Goal: Task Accomplishment & Management: Complete application form

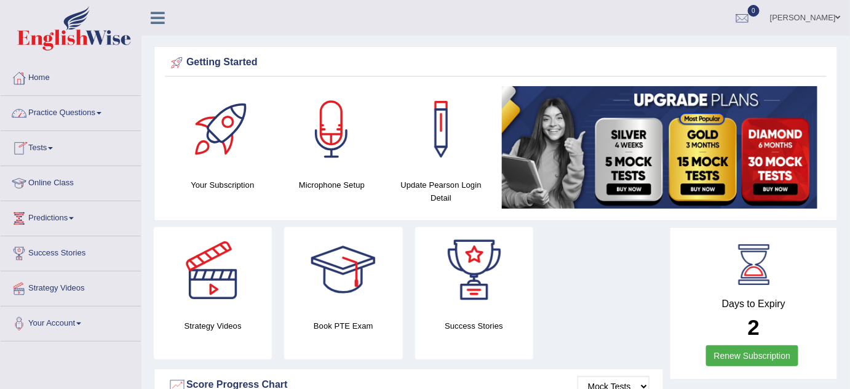
click at [101, 113] on span at bounding box center [99, 113] width 5 height 2
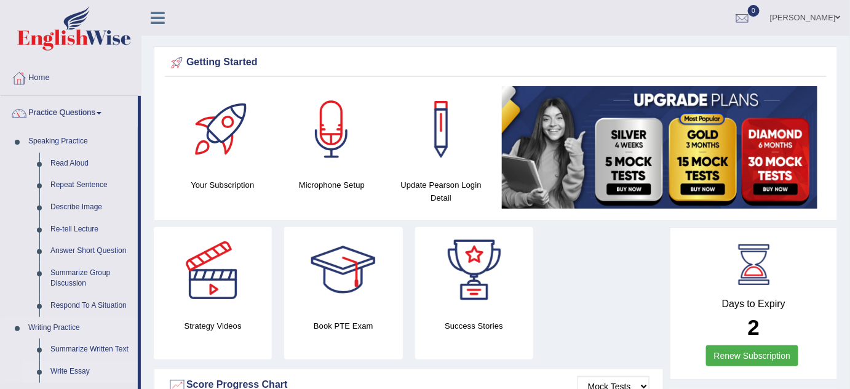
click at [68, 370] on link "Write Essay" at bounding box center [91, 371] width 93 height 22
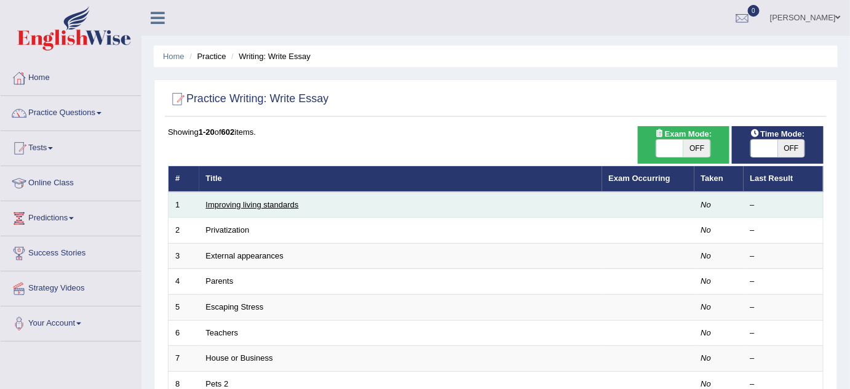
click at [264, 204] on link "Improving living standards" at bounding box center [252, 204] width 93 height 9
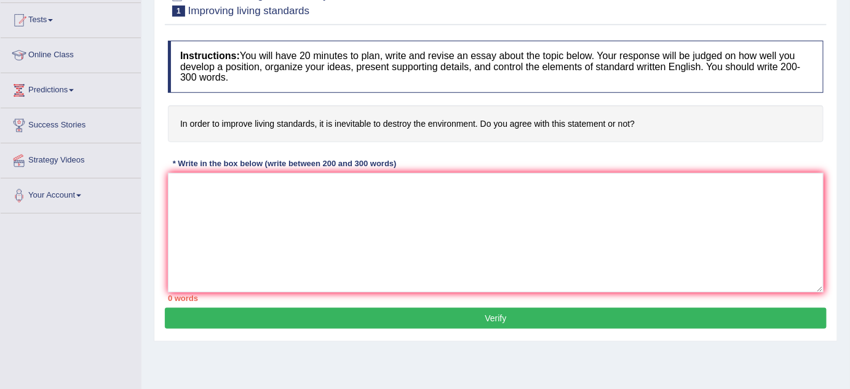
scroll to position [89, 0]
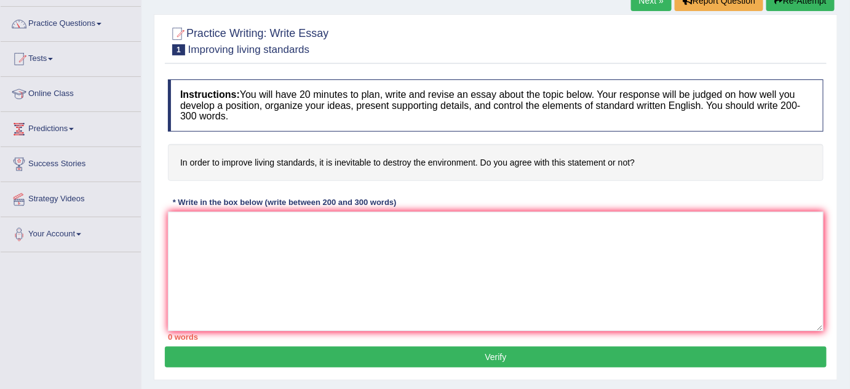
click at [259, 246] on textarea at bounding box center [496, 271] width 656 height 119
click at [341, 224] on textarea "The increasing influence of living standards on our lives has ignited numerous …" at bounding box center [496, 271] width 656 height 119
click at [528, 222] on textarea "The increasing influence of living standard on our lives has ignited numerous d…" at bounding box center [496, 271] width 656 height 119
click at [520, 221] on textarea "The increasing influence of living standard on our lives has ignited numerous d…" at bounding box center [496, 271] width 656 height 119
click at [552, 223] on textarea "The increasing influence of living standard on our lives has ignited numerous d…" at bounding box center [496, 271] width 656 height 119
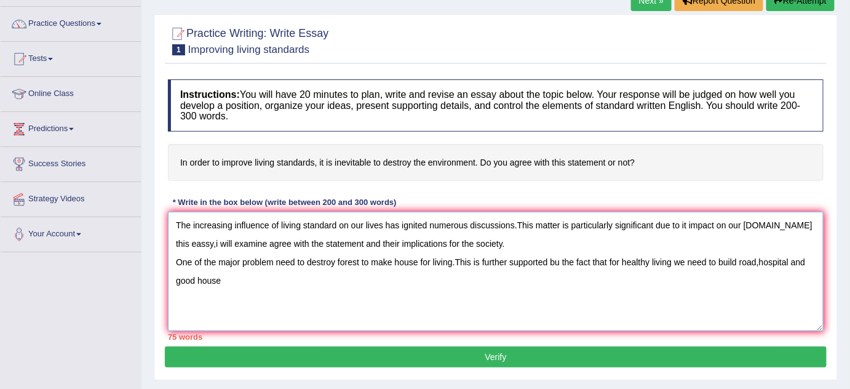
click at [557, 261] on textarea "The increasing influence of living standard on our lives has ignited numerous d…" at bounding box center [496, 271] width 656 height 119
click at [224, 280] on textarea "The increasing influence of living standard on our lives has ignited numerous d…" at bounding box center [496, 271] width 656 height 119
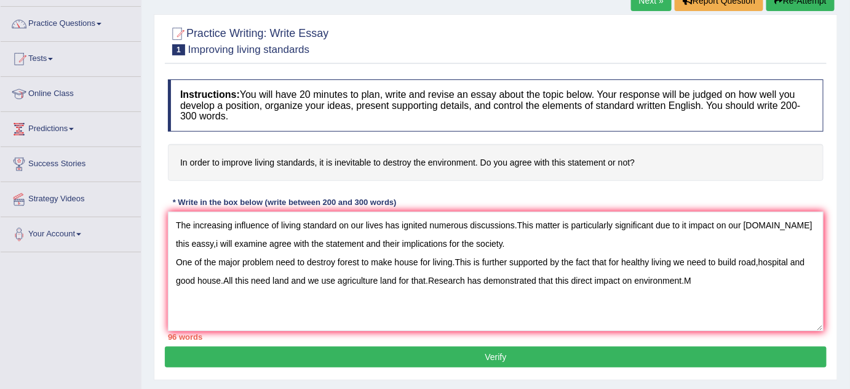
click at [659, 194] on div "Instructions: You will have 20 minutes to plan, write and revise an essay about…" at bounding box center [496, 209] width 662 height 273
click at [694, 281] on textarea "The increasing influence of living standard on our lives has ignited numerous d…" at bounding box center [496, 271] width 656 height 119
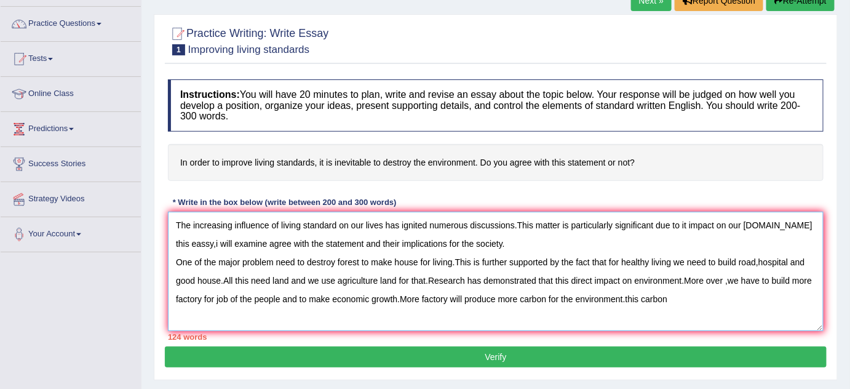
click at [628, 296] on textarea "The increasing influence of living standard on our lives has ignited numerous d…" at bounding box center [496, 271] width 656 height 119
click at [692, 300] on textarea "The increasing influence of living standard on our lives has ignited numerous d…" at bounding box center [496, 271] width 656 height 119
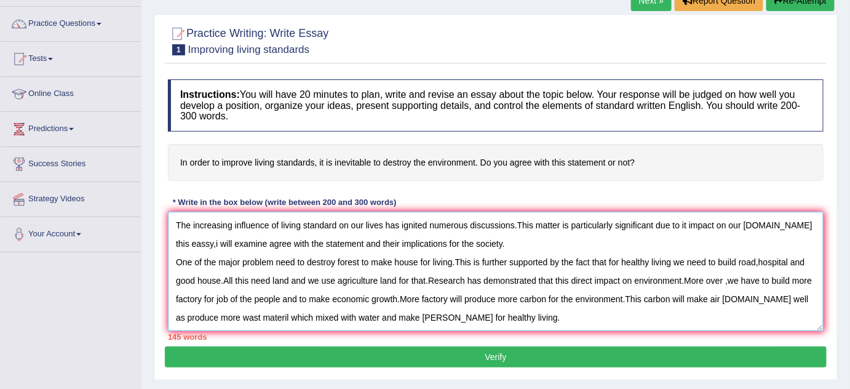
scroll to position [10, 0]
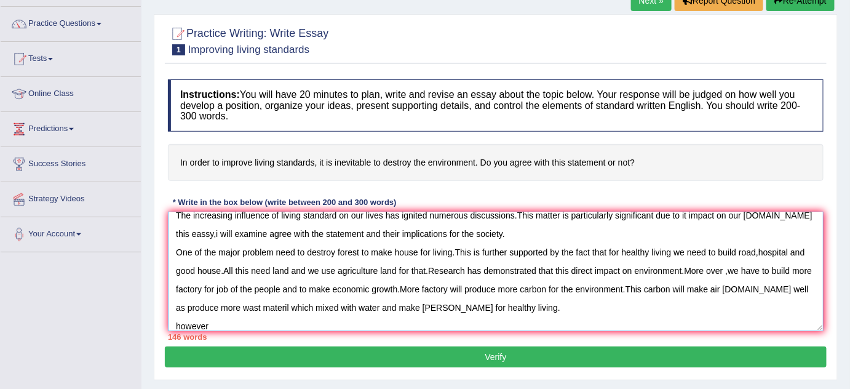
click at [178, 323] on textarea "The increasing influence of living standard on our lives has ignited numerous d…" at bounding box center [496, 271] width 656 height 119
click at [218, 321] on textarea "The increasing influence of living standard on our lives has ignited numerous d…" at bounding box center [496, 271] width 656 height 119
click at [325, 323] on textarea "The increasing influence of living standard on our lives has ignited numerous d…" at bounding box center [496, 271] width 656 height 119
click at [405, 326] on textarea "The increasing influence of living standard on our lives has ignited numerous d…" at bounding box center [496, 271] width 656 height 119
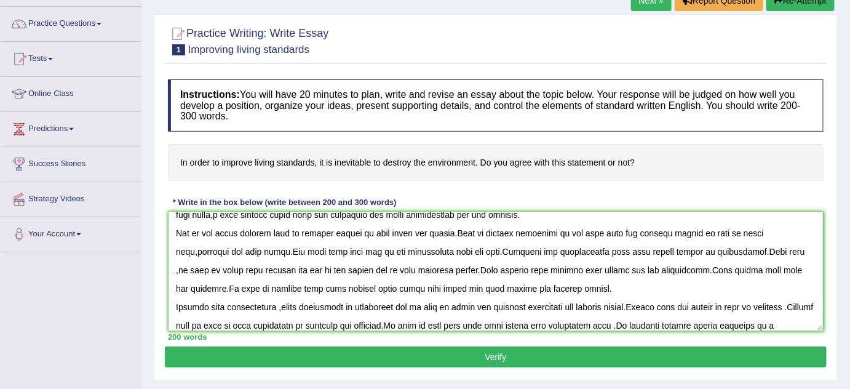
scroll to position [47, 0]
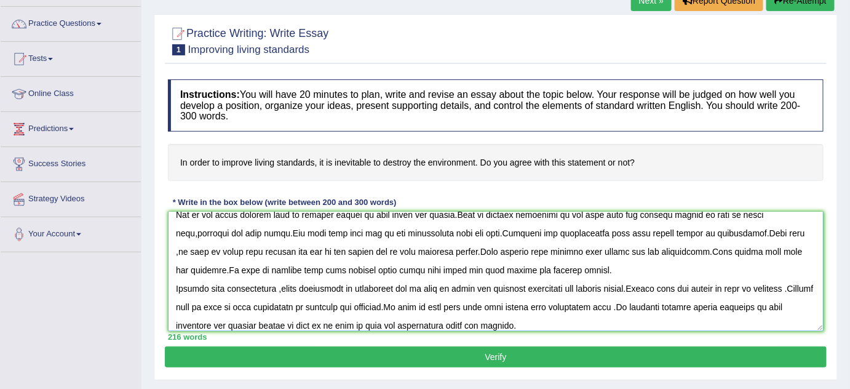
type textarea "The increasing influence of living standard on our lives has ignited numerous d…"
click at [454, 353] on button "Verify" at bounding box center [496, 356] width 662 height 21
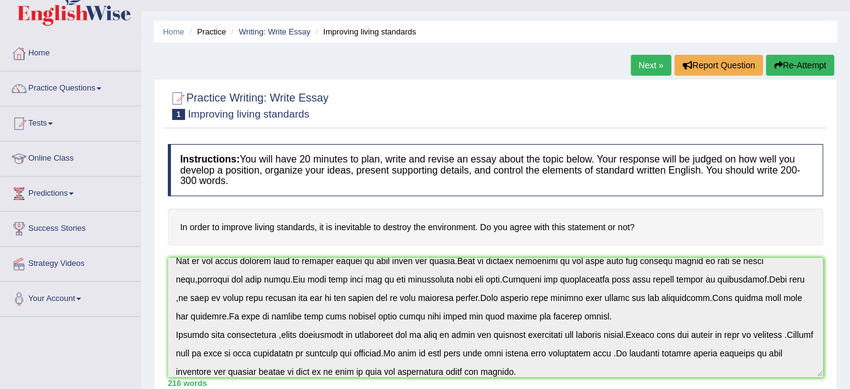
scroll to position [0, 0]
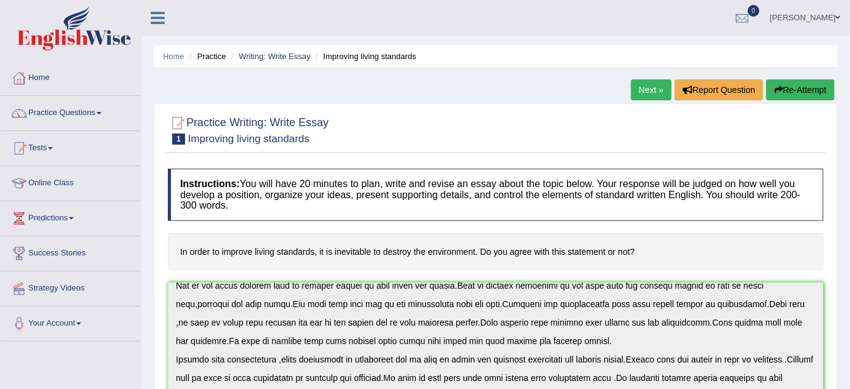
click at [651, 84] on link "Next »" at bounding box center [651, 89] width 41 height 21
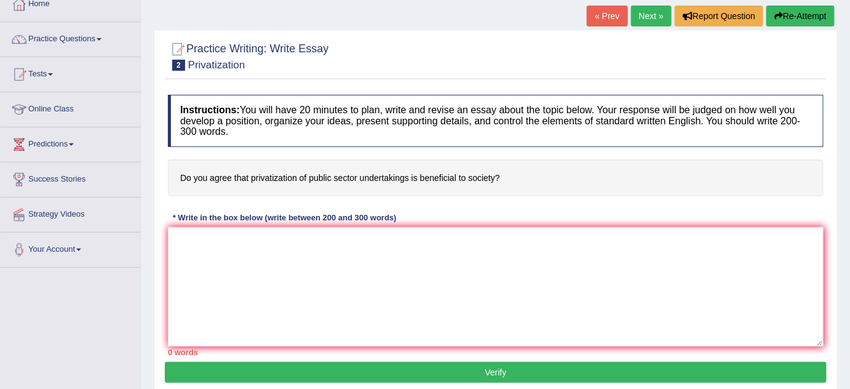
scroll to position [134, 0]
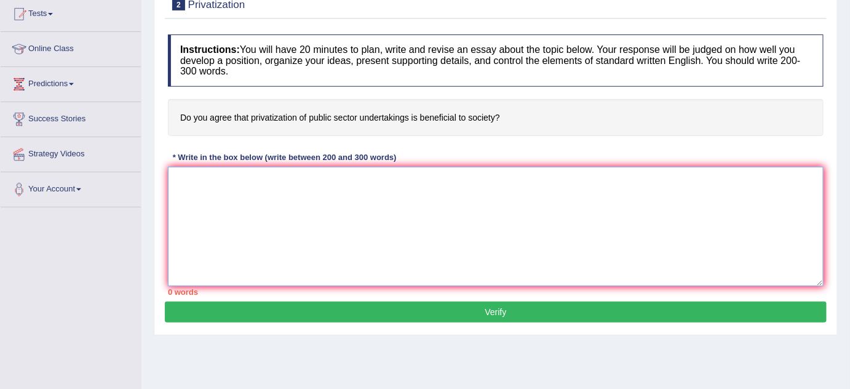
click at [480, 209] on textarea at bounding box center [496, 226] width 656 height 119
type textarea "t"
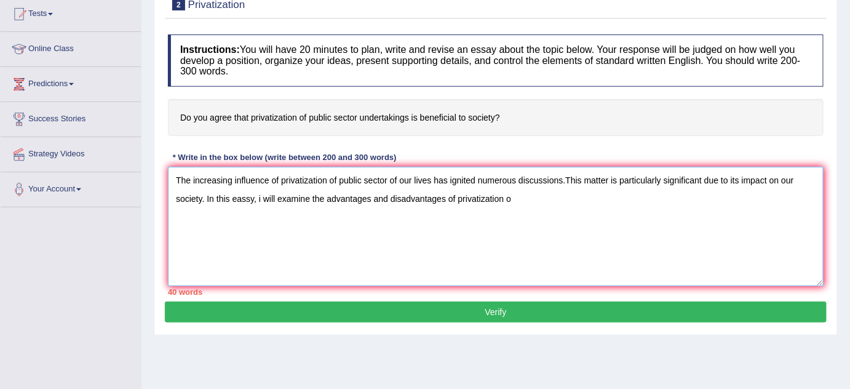
click at [528, 184] on textarea "The increasing influence of privatization of public sector of our lives has ign…" at bounding box center [496, 226] width 656 height 119
click at [515, 195] on textarea "The increasing influence of privatization of public sector of our lives has ign…" at bounding box center [496, 226] width 656 height 119
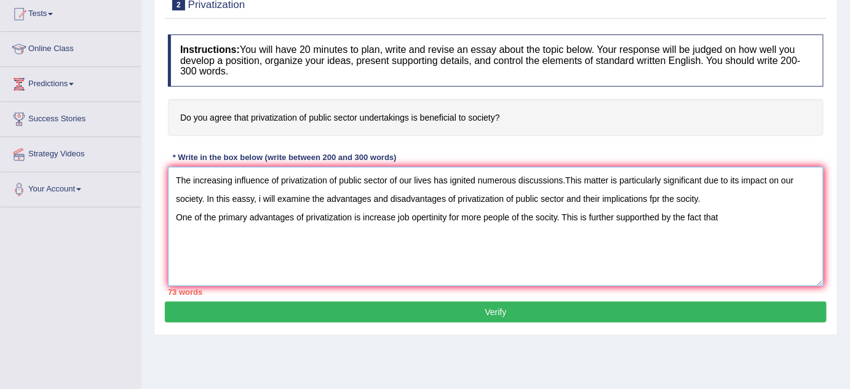
click at [656, 196] on textarea "The increasing influence of privatization of public sector of our lives has ign…" at bounding box center [496, 226] width 656 height 119
click at [736, 215] on textarea "The increasing influence of privatization of public sector of our lives has ign…" at bounding box center [496, 226] width 656 height 119
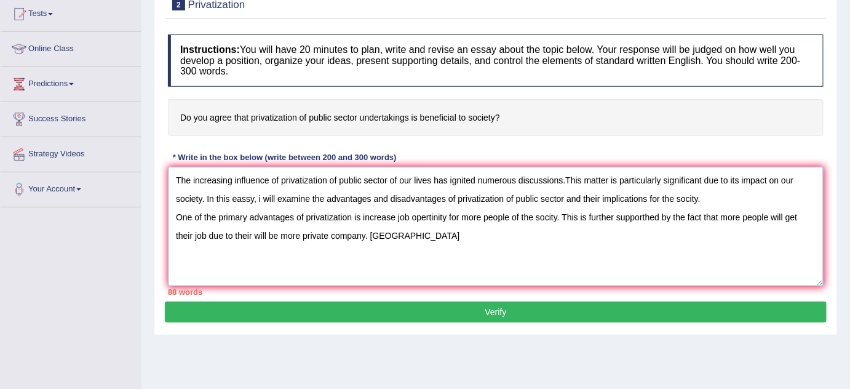
click at [370, 234] on textarea "The increasing influence of privatization of public sector of our lives has ign…" at bounding box center [496, 226] width 656 height 119
click at [381, 234] on textarea "The increasing influence of privatization of public sector of our lives has ign…" at bounding box center [496, 226] width 656 height 119
click at [395, 229] on textarea "The increasing influence of privatization of public sector of our lives has ign…" at bounding box center [496, 226] width 656 height 119
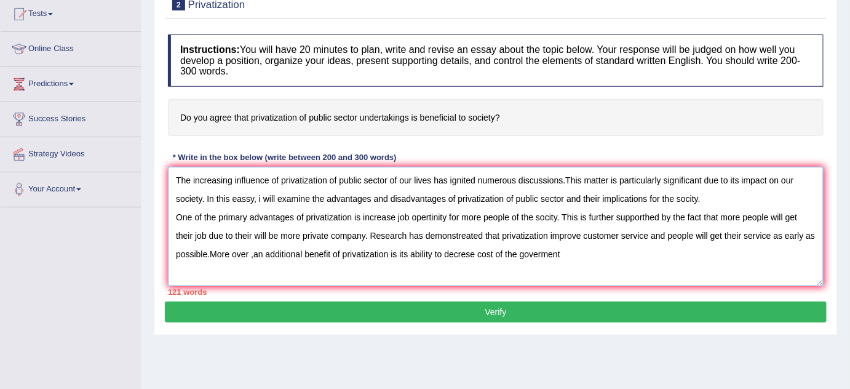
click at [493, 254] on textarea "The increasing influence of privatization of public sector of our lives has ign…" at bounding box center [496, 226] width 656 height 119
click at [567, 252] on textarea "The increasing influence of privatization of public sector of our lives has ign…" at bounding box center [496, 226] width 656 height 119
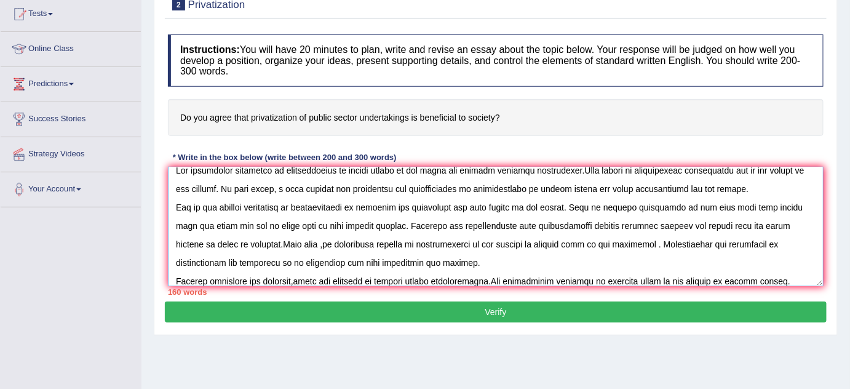
scroll to position [29, 0]
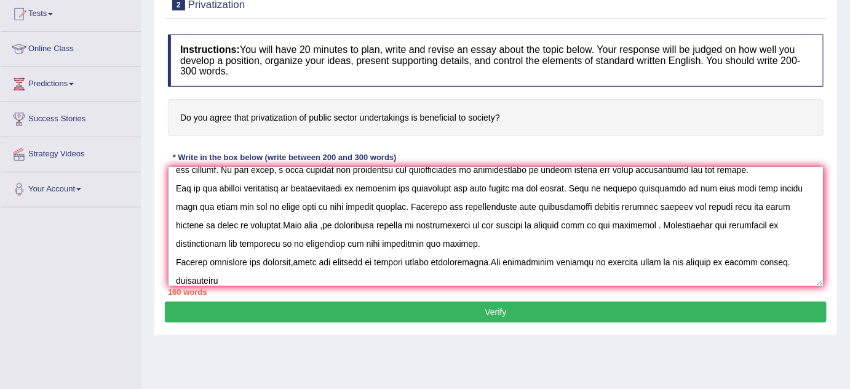
click at [178, 278] on textarea at bounding box center [496, 226] width 656 height 119
click at [230, 278] on textarea at bounding box center [496, 226] width 656 height 119
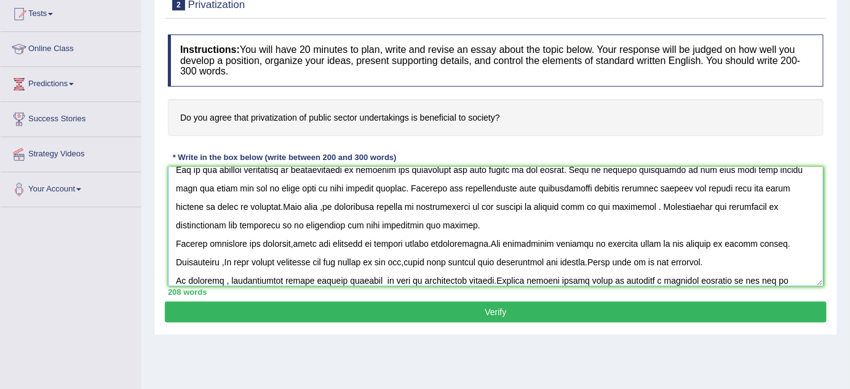
scroll to position [65, 0]
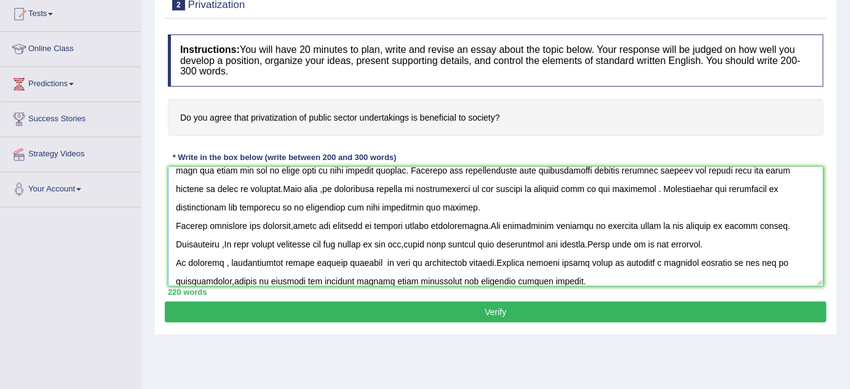
type textarea "The increasing influence of privatization of public sector of our lives has ign…"
click at [486, 311] on button "Verify" at bounding box center [496, 311] width 662 height 21
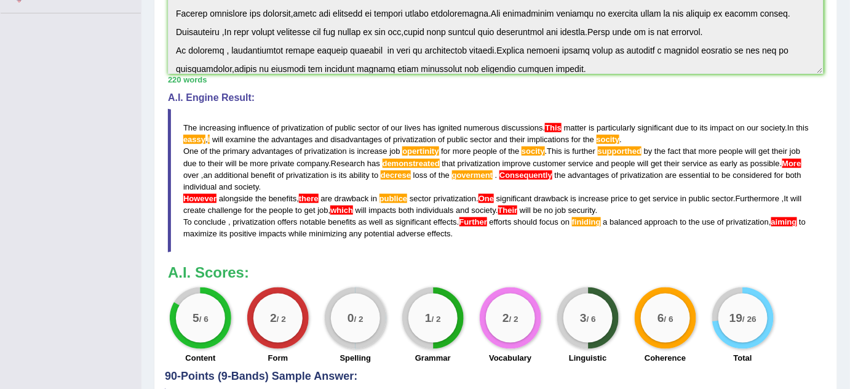
scroll to position [350, 0]
